Goal: Find specific page/section: Find specific page/section

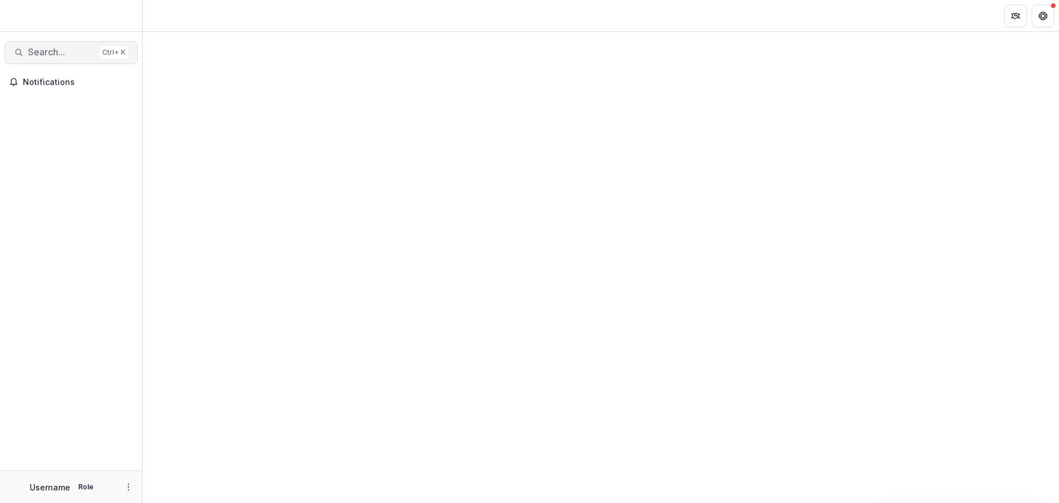
drag, startPoint x: 0, startPoint y: 0, endPoint x: 43, endPoint y: 50, distance: 65.6
click at [43, 50] on span "Search..." at bounding box center [61, 52] width 67 height 11
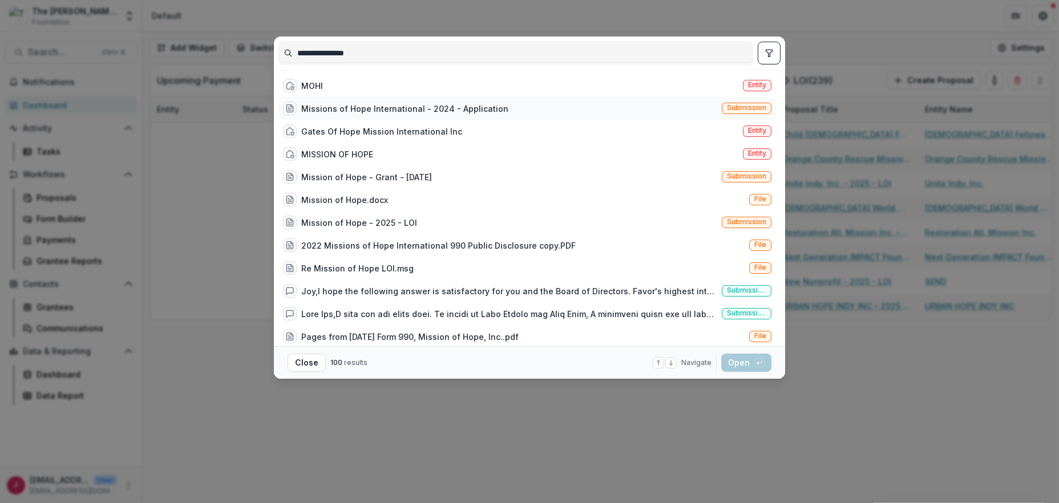
type input "**********"
click at [428, 107] on div "Missions of Hope International - 2024 - Application" at bounding box center [404, 109] width 207 height 12
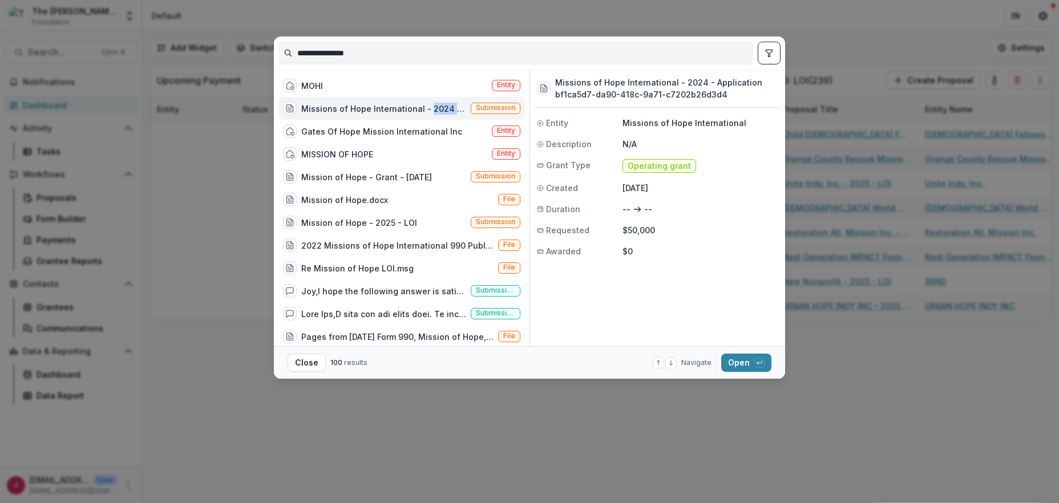
click at [428, 107] on div "Missions of Hope International - 2024 - Application" at bounding box center [383, 109] width 165 height 12
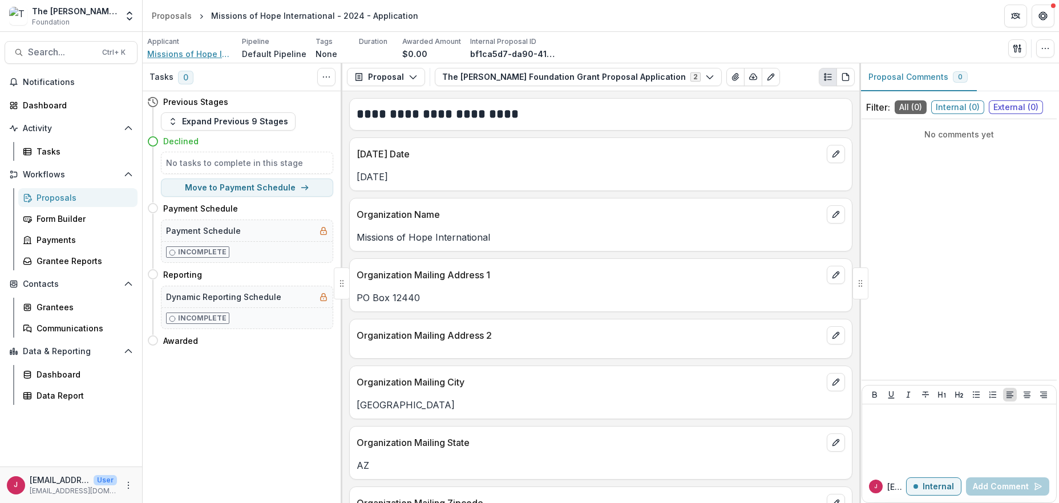
click at [172, 54] on span "Missions of Hope International" at bounding box center [190, 54] width 86 height 12
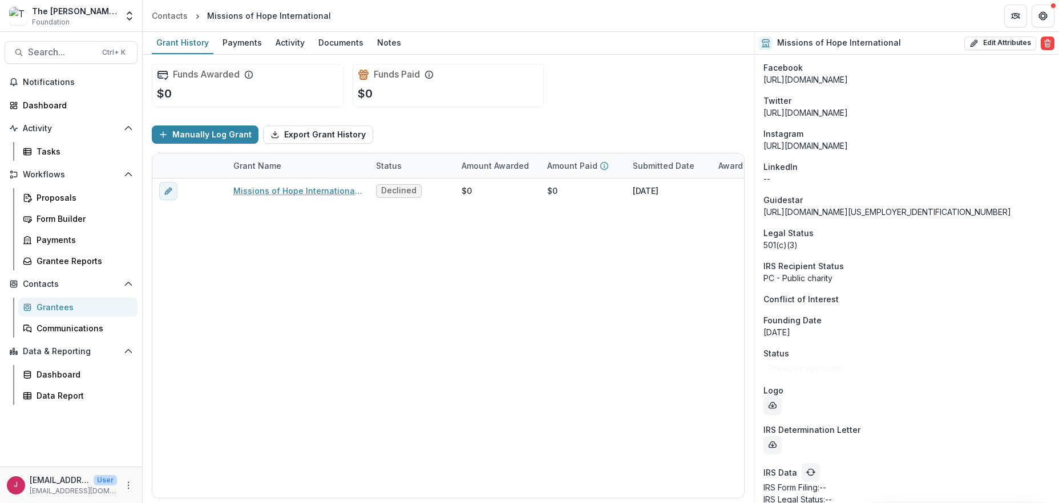
scroll to position [969, 0]
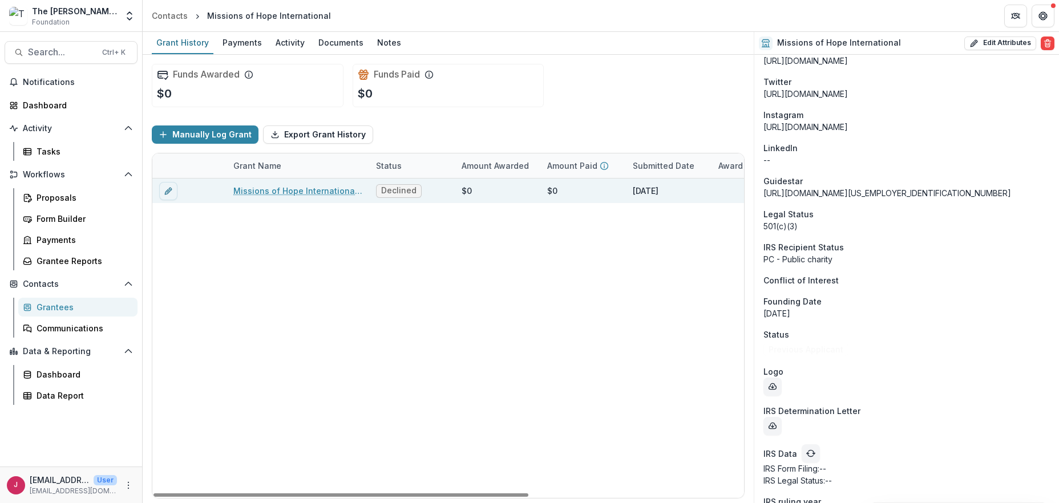
click at [258, 187] on link "Missions of Hope International - 2024 - Application" at bounding box center [297, 191] width 129 height 12
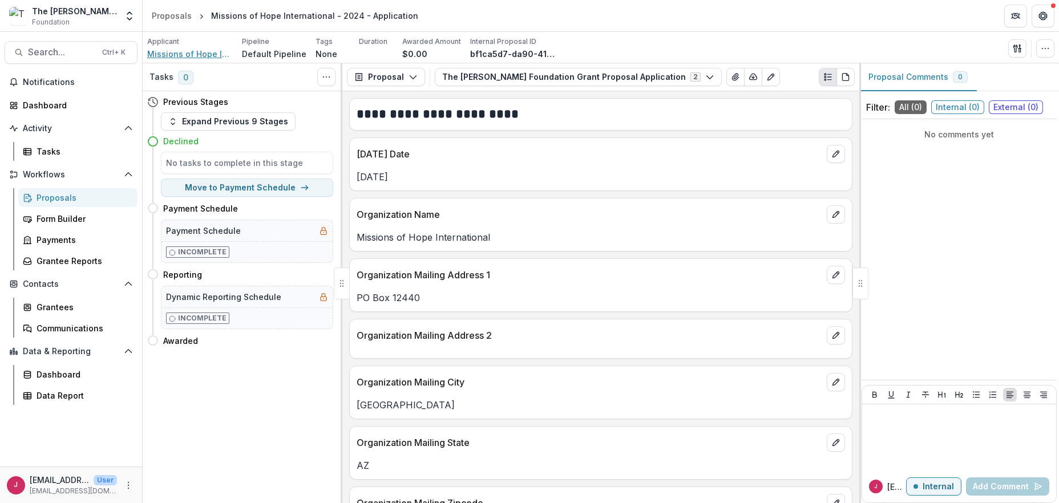
click at [163, 53] on span "Missions of Hope International" at bounding box center [190, 54] width 86 height 12
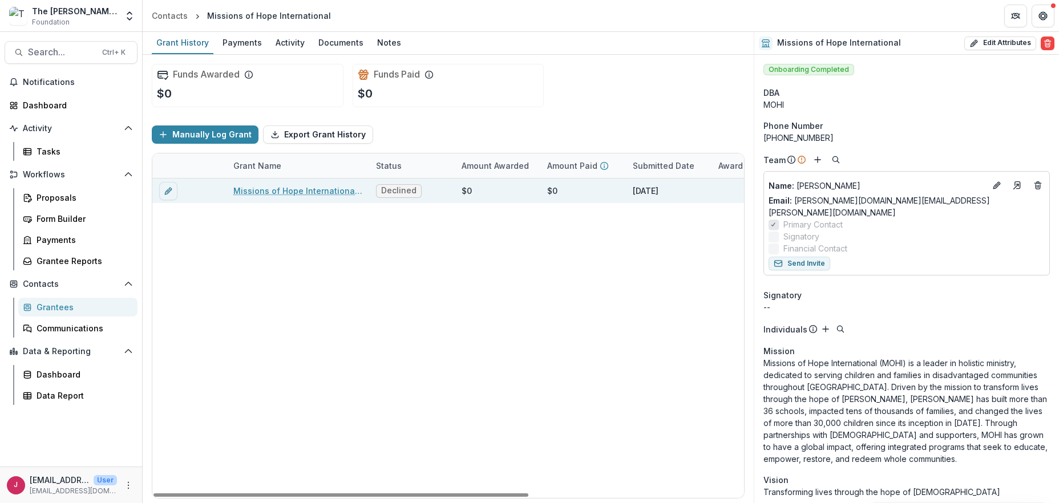
click at [240, 187] on link "Missions of Hope International - 2024 - Application" at bounding box center [297, 191] width 129 height 12
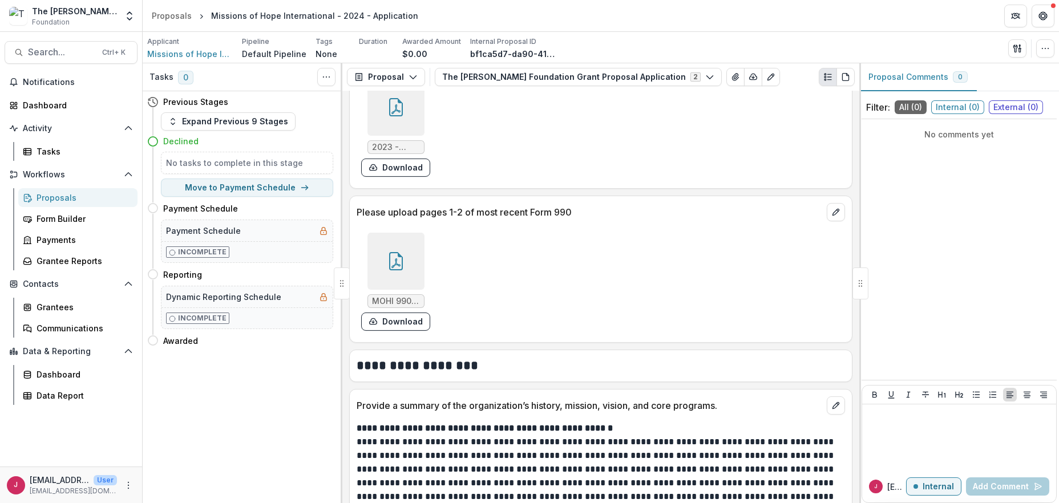
scroll to position [1750, 0]
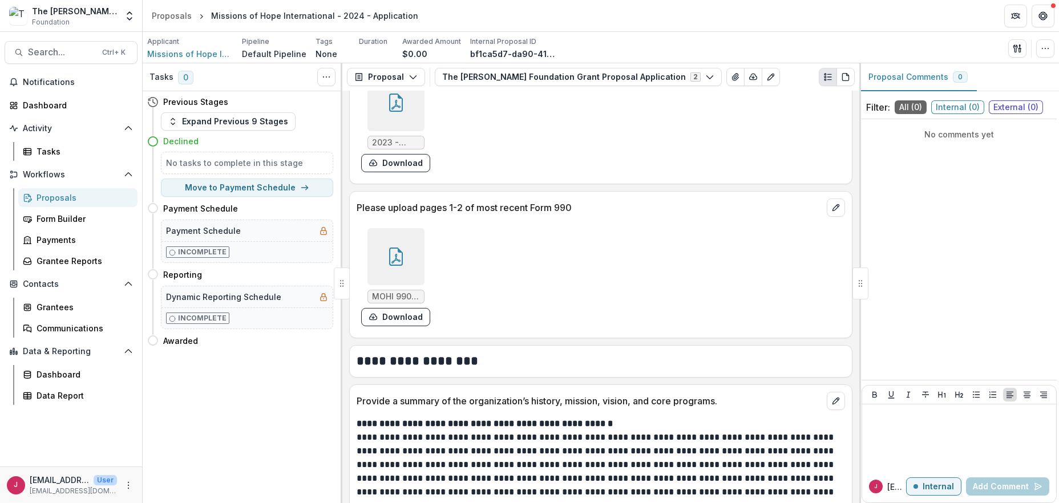
click at [387, 249] on icon at bounding box center [396, 257] width 18 height 18
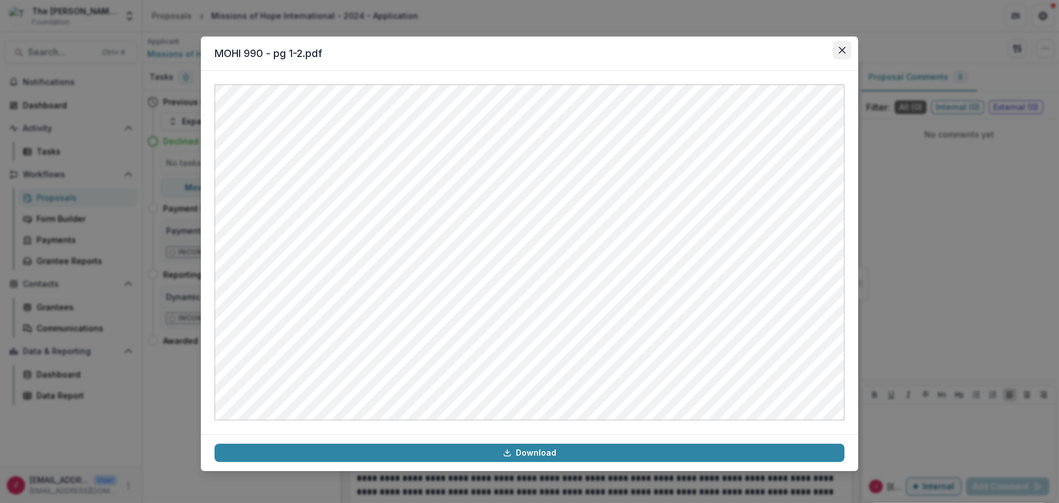
click at [845, 45] on button "Close" at bounding box center [842, 50] width 18 height 18
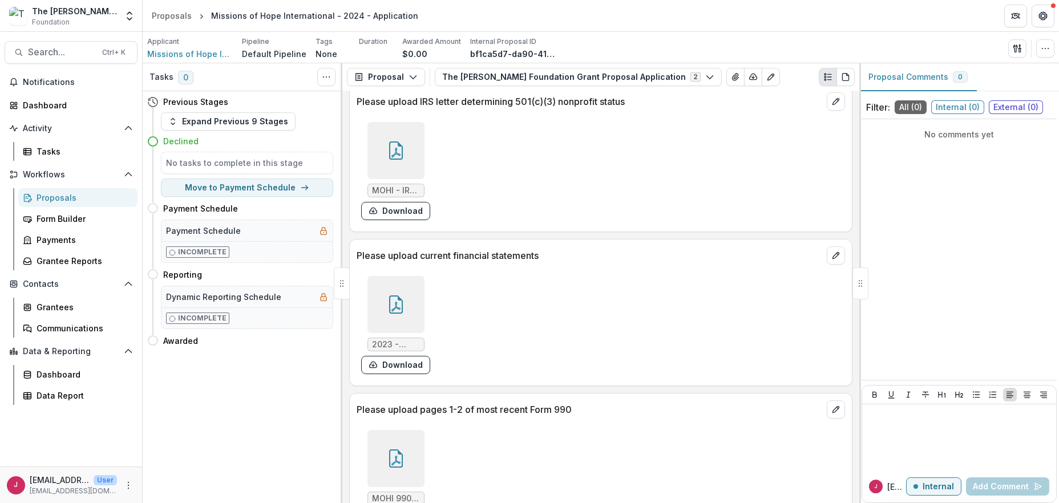
scroll to position [1656, 0]
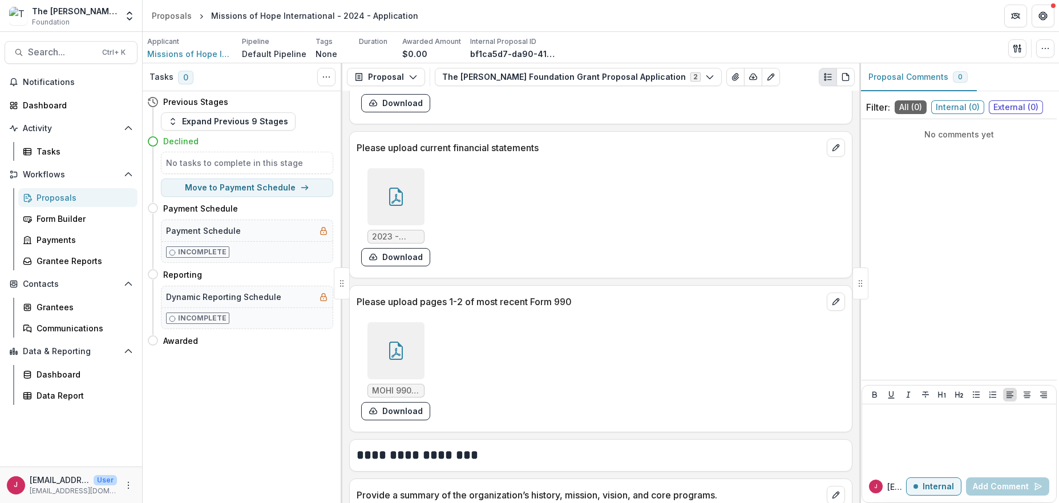
click at [402, 195] on icon at bounding box center [396, 197] width 18 height 18
click at [402, 195] on div "Loading..." at bounding box center [530, 252] width 630 height 336
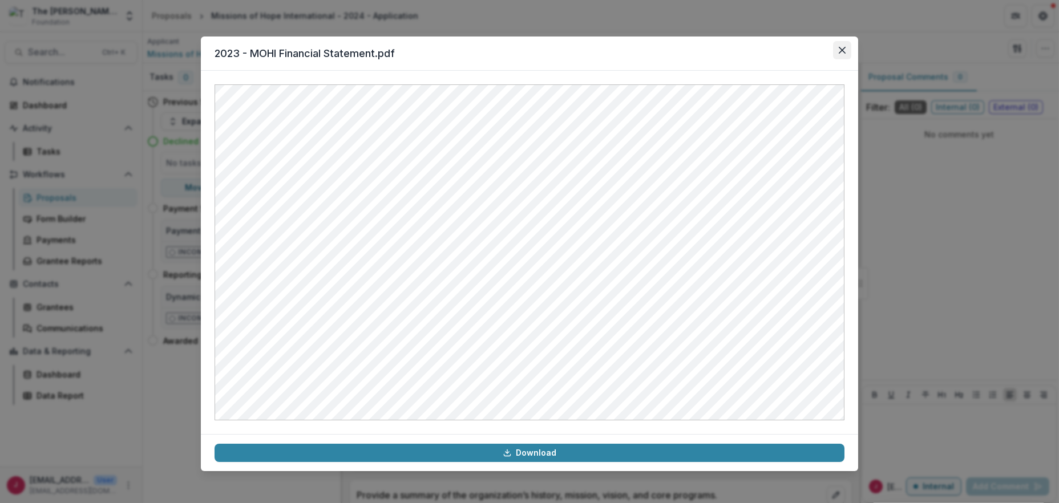
click at [843, 53] on button "Close" at bounding box center [842, 50] width 18 height 18
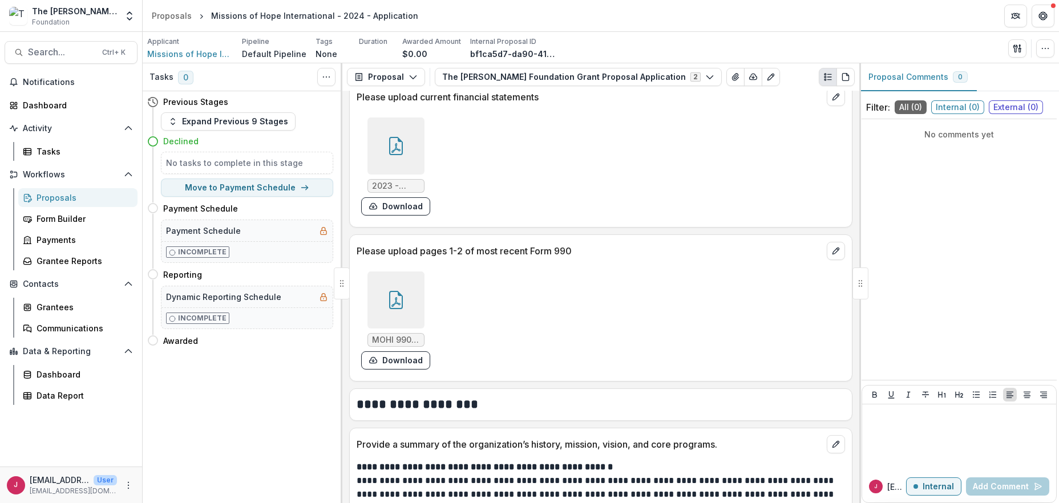
scroll to position [1732, 0]
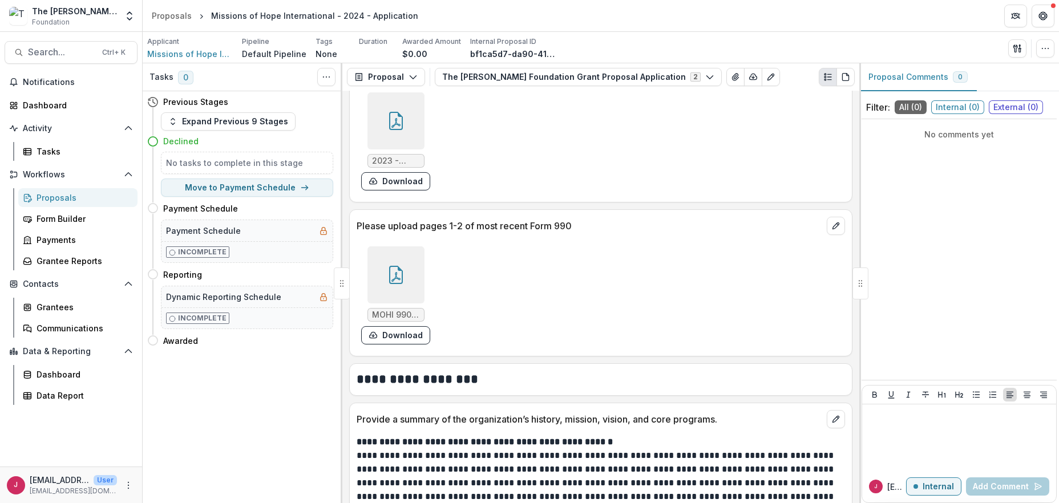
click at [387, 271] on icon at bounding box center [396, 275] width 18 height 18
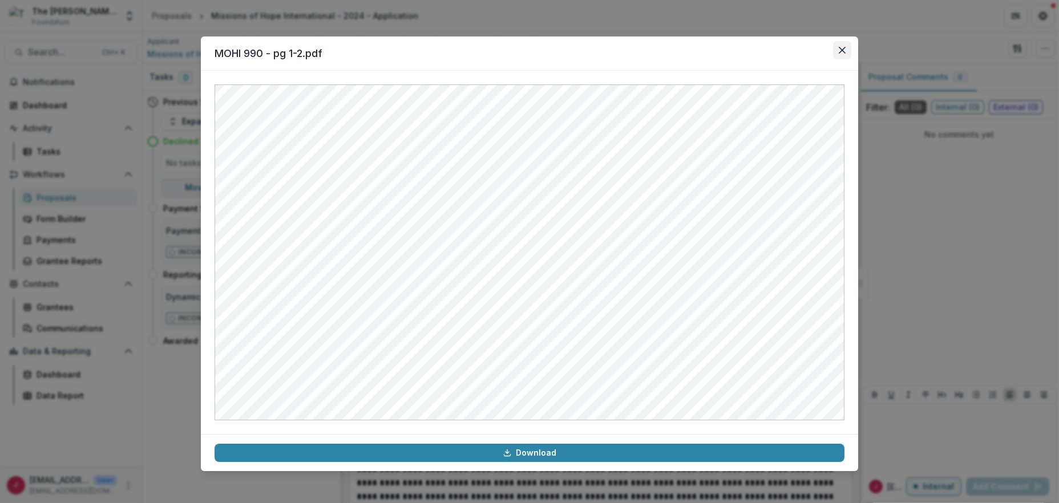
click at [837, 46] on button "Close" at bounding box center [842, 50] width 18 height 18
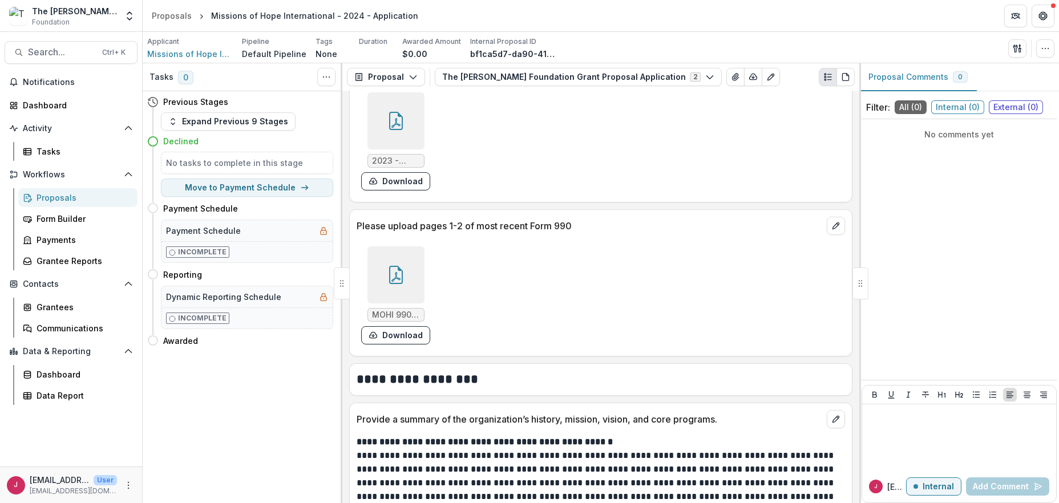
click at [389, 271] on icon at bounding box center [396, 275] width 14 height 18
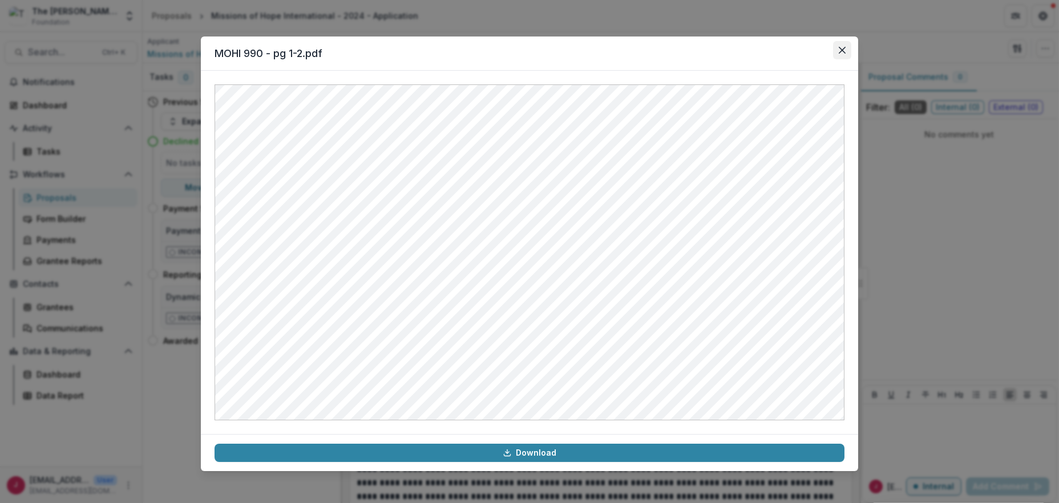
click at [841, 51] on icon "Close" at bounding box center [842, 50] width 7 height 7
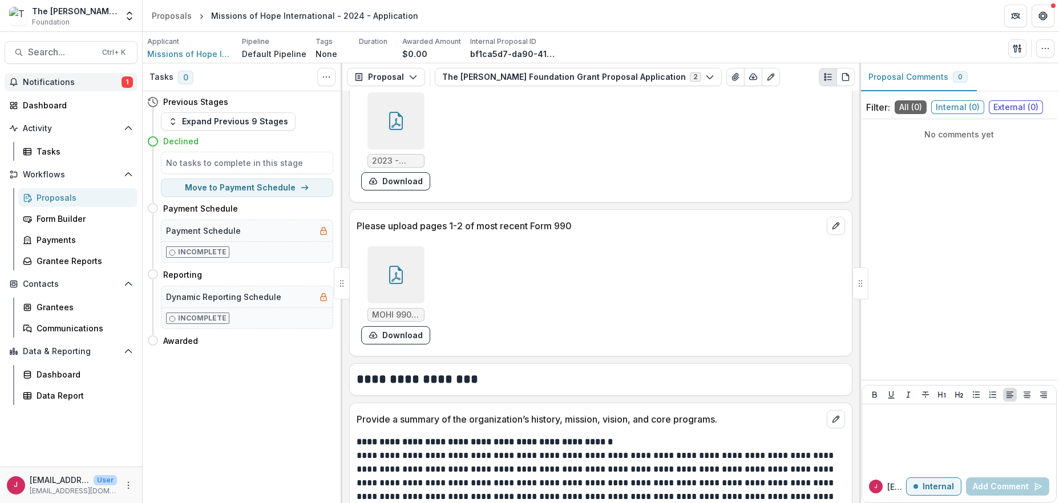
click at [54, 80] on span "Notifications" at bounding box center [72, 83] width 99 height 10
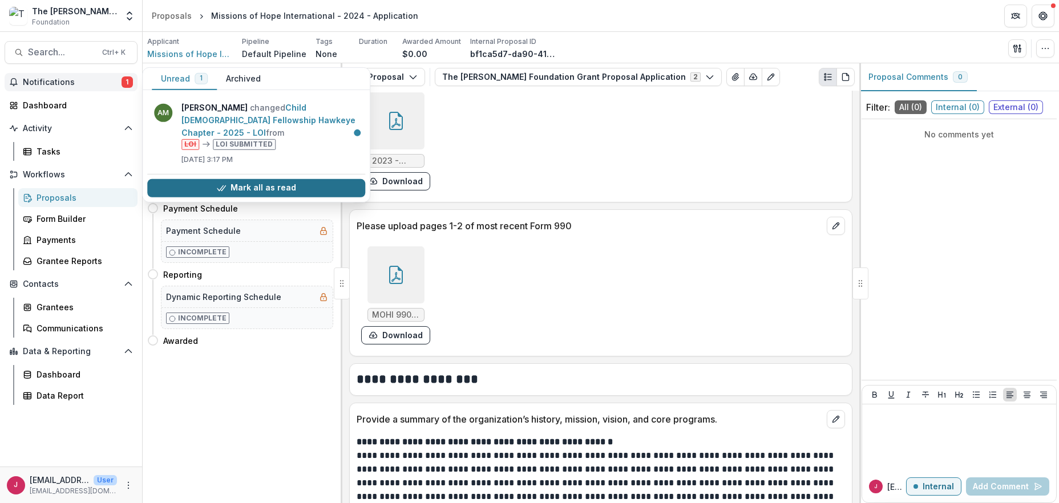
click at [269, 187] on button "Mark all as read" at bounding box center [256, 188] width 218 height 18
